Goal: Task Accomplishment & Management: Manage account settings

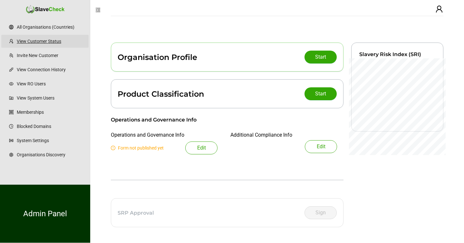
click at [45, 40] on link "View Customer Status" at bounding box center [50, 41] width 67 height 13
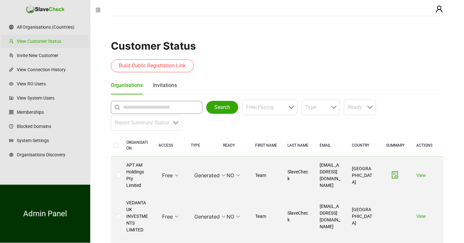
click at [137, 107] on input "text" at bounding box center [158, 107] width 70 height 8
type input "***"
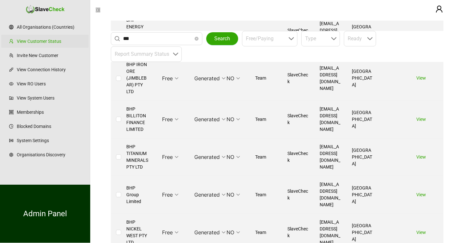
scroll to position [235, 0]
click at [421, 191] on link "View" at bounding box center [421, 193] width 10 height 5
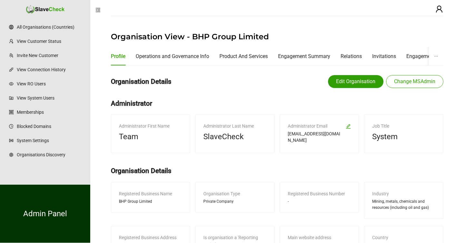
click at [362, 82] on span "Edit Organisation" at bounding box center [355, 82] width 39 height 8
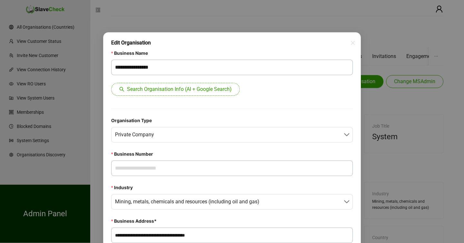
click at [208, 89] on span "Search Organisation Info (AI + Google Search)" at bounding box center [179, 89] width 105 height 8
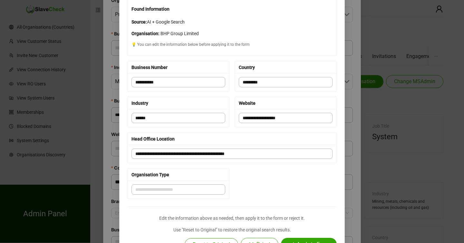
scroll to position [76, 0]
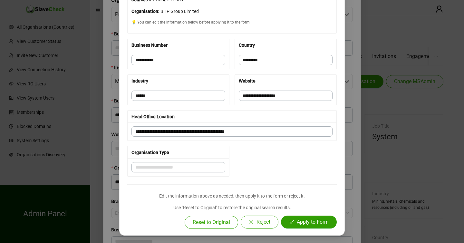
click at [318, 223] on span "Apply to Form" at bounding box center [313, 222] width 32 height 8
type input "**********"
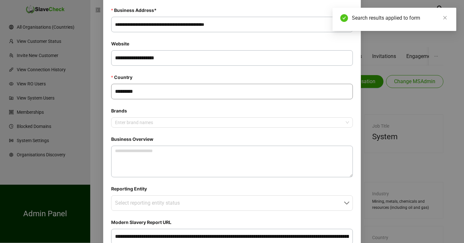
scroll to position [247, 0]
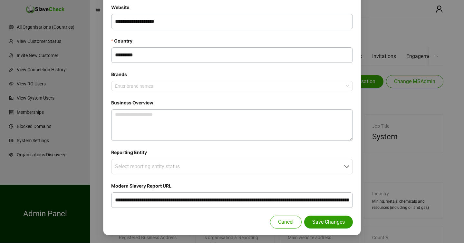
click at [320, 224] on span "Save Changes" at bounding box center [328, 222] width 33 height 8
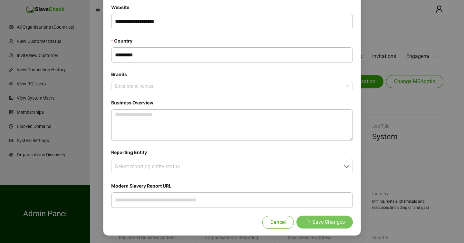
scroll to position [215, 0]
